Goal: Task Accomplishment & Management: Manage account settings

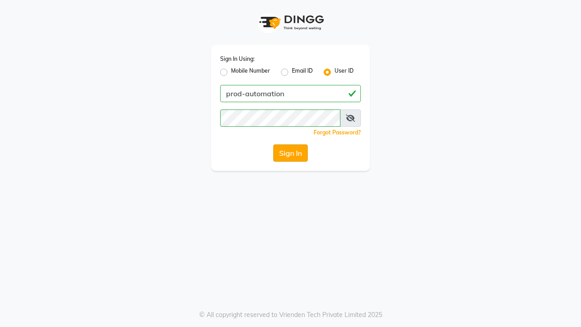
click at [290, 153] on button "Sign In" at bounding box center [290, 152] width 34 height 17
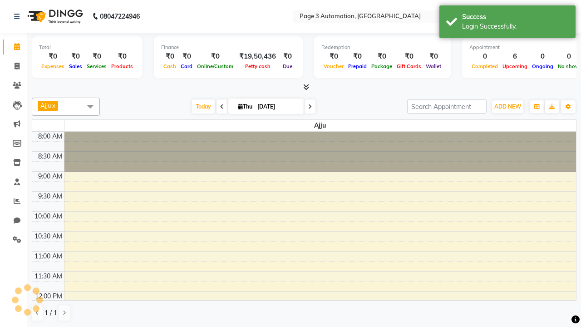
select select "en"
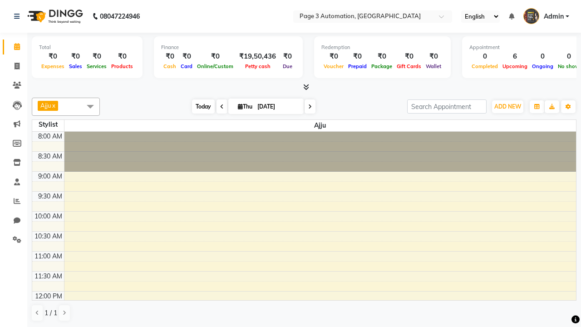
click at [199, 106] on span "Today" at bounding box center [203, 106] width 23 height 14
click at [507, 106] on span "ADD NEW" at bounding box center [507, 106] width 27 height 7
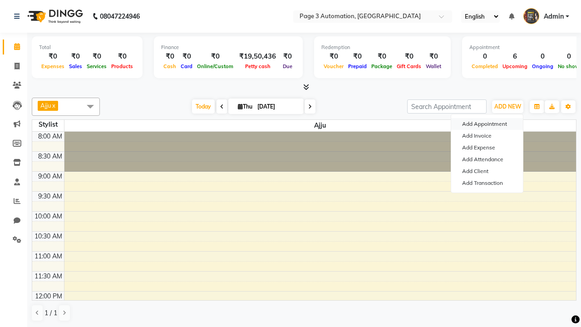
click at [487, 124] on button "Add Appointment" at bounding box center [487, 124] width 72 height 12
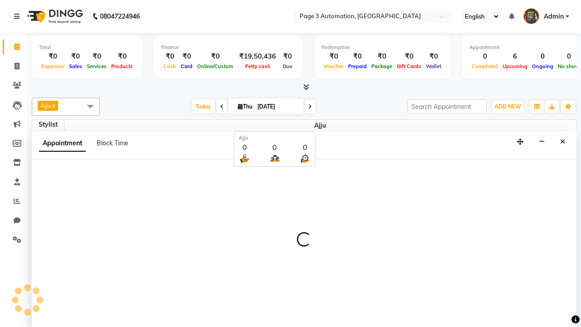
scroll to position [0, 0]
select select "tentative"
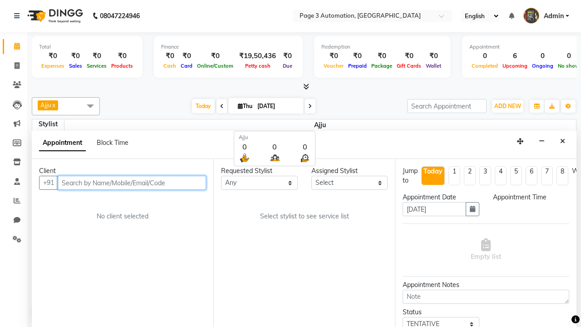
select select "540"
type input "7090909093"
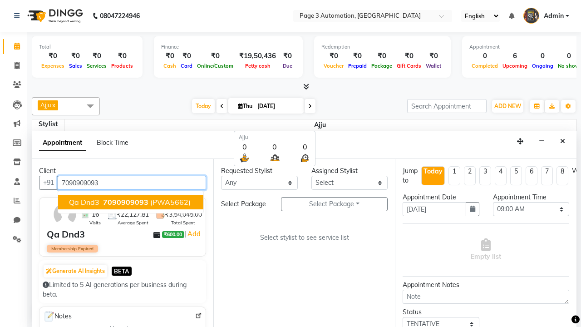
click at [131, 202] on span "7090909093" at bounding box center [125, 201] width 45 height 9
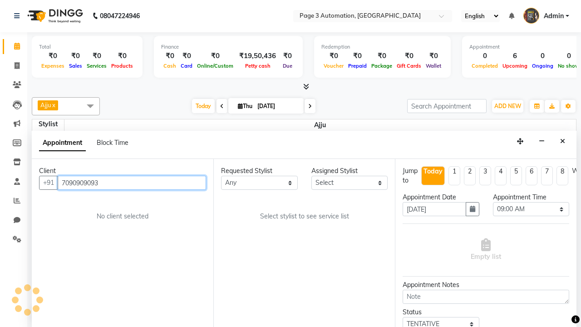
select select "712"
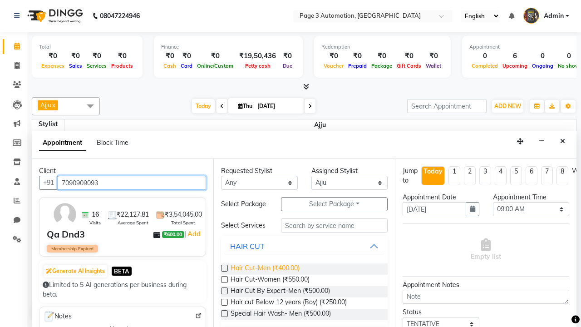
type input "7090909093"
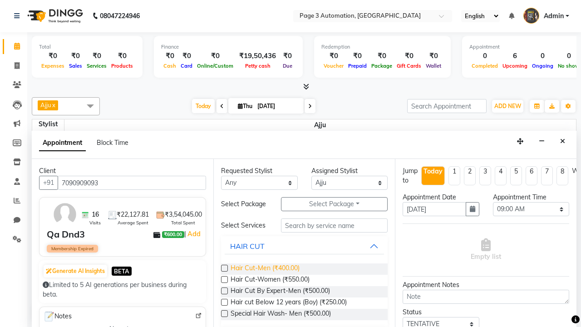
click at [265, 269] on span "Hair Cut-Men (₹400.00)" at bounding box center [264, 268] width 69 height 11
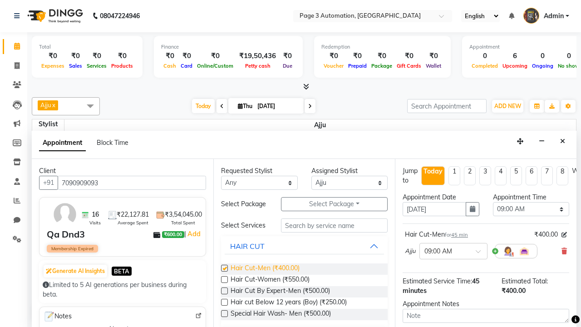
checkbox input "false"
click at [270, 280] on span "Hair Cut-Women (₹550.00)" at bounding box center [269, 280] width 79 height 11
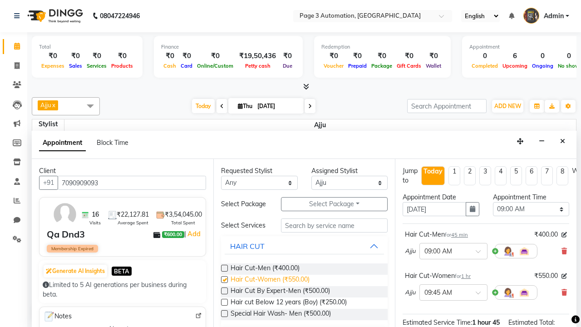
checkbox input "false"
select select "645"
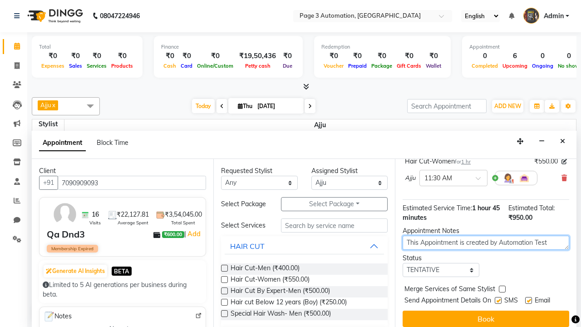
type textarea "This Appointment is created by Automation Test"
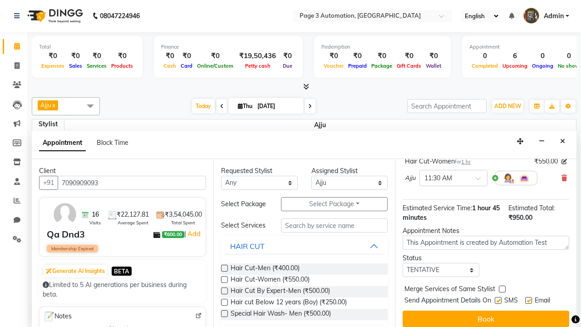
click at [502, 289] on label at bounding box center [502, 288] width 7 height 7
click at [502, 289] on input "checkbox" at bounding box center [502, 290] width 6 height 6
checkbox input "true"
click at [498, 300] on label at bounding box center [498, 300] width 7 height 7
click at [498, 300] on input "checkbox" at bounding box center [498, 301] width 6 height 6
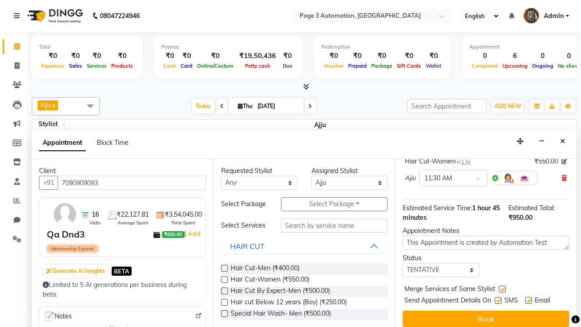
checkbox input "false"
click at [528, 300] on label at bounding box center [528, 300] width 7 height 7
click at [528, 300] on input "checkbox" at bounding box center [528, 301] width 6 height 6
checkbox input "false"
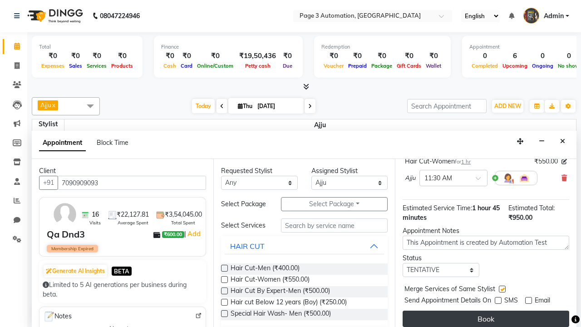
click at [485, 319] on button "Book" at bounding box center [485, 318] width 167 height 16
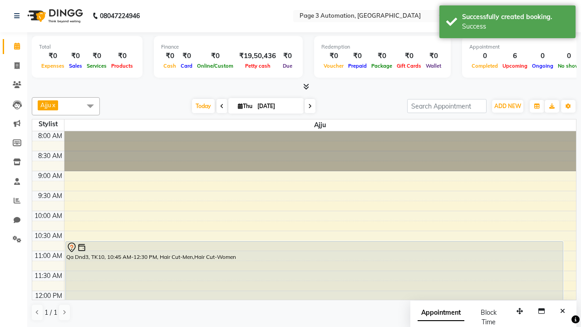
scroll to position [0, 0]
click at [507, 23] on div "Success" at bounding box center [515, 27] width 107 height 10
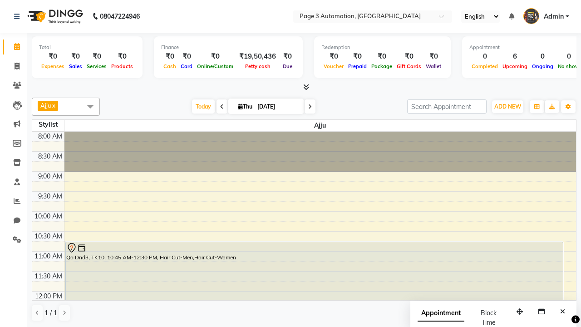
click at [90, 106] on span at bounding box center [90, 106] width 18 height 17
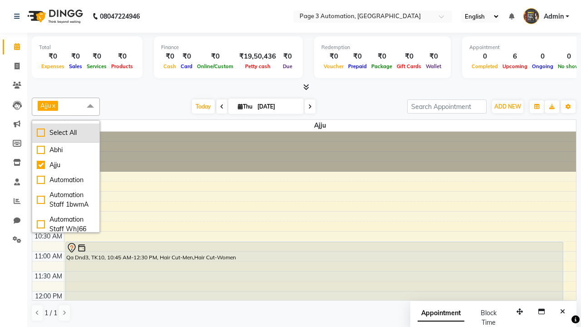
click at [66, 132] on div "Select All" at bounding box center [66, 133] width 58 height 10
checkbox input "true"
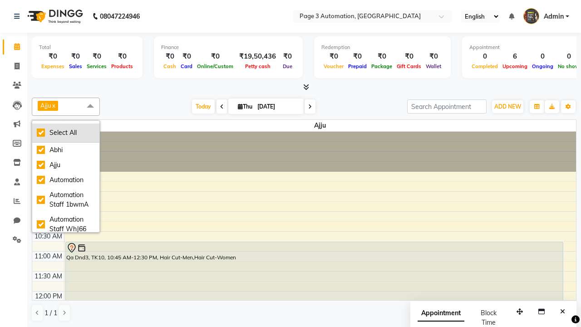
checkbox input "true"
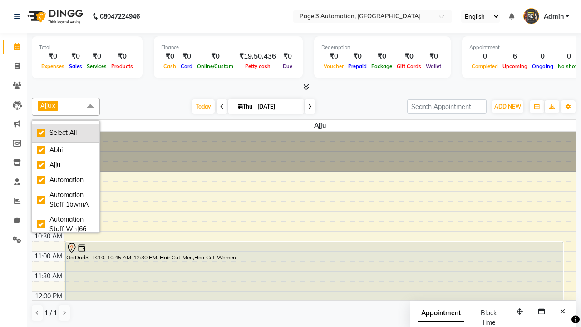
checkbox input "true"
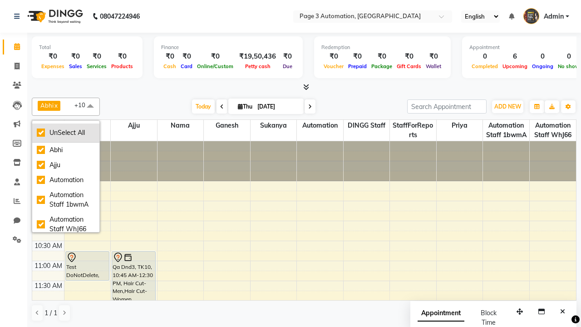
click at [66, 132] on div "UnSelect All" at bounding box center [66, 133] width 58 height 10
checkbox input "false"
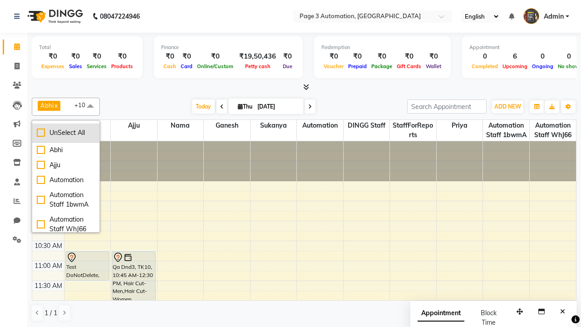
checkbox input "false"
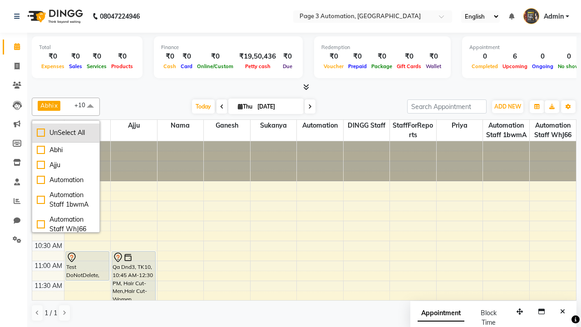
checkbox input "false"
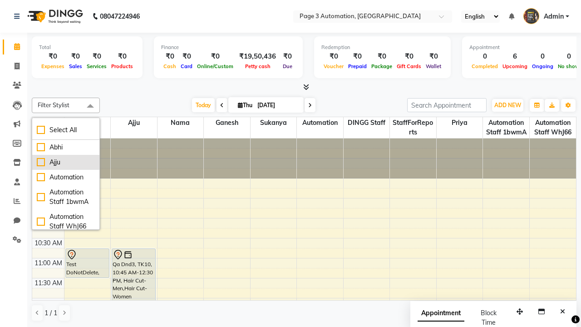
click at [66, 162] on div "Ajju" at bounding box center [66, 162] width 58 height 10
checkbox input "true"
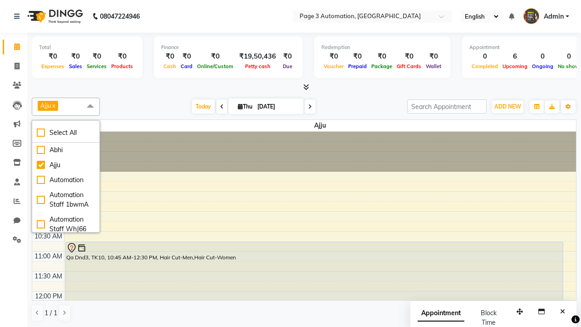
click at [90, 106] on span at bounding box center [90, 106] width 18 height 17
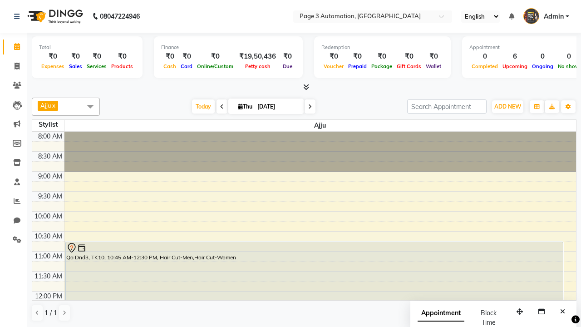
click at [314, 265] on div "Qa Dnd3, TK10, 10:45 AM-12:30 PM, Hair Cut-Men,Hair Cut-Women" at bounding box center [314, 276] width 497 height 69
select select "7"
